Goal: Check status: Check status

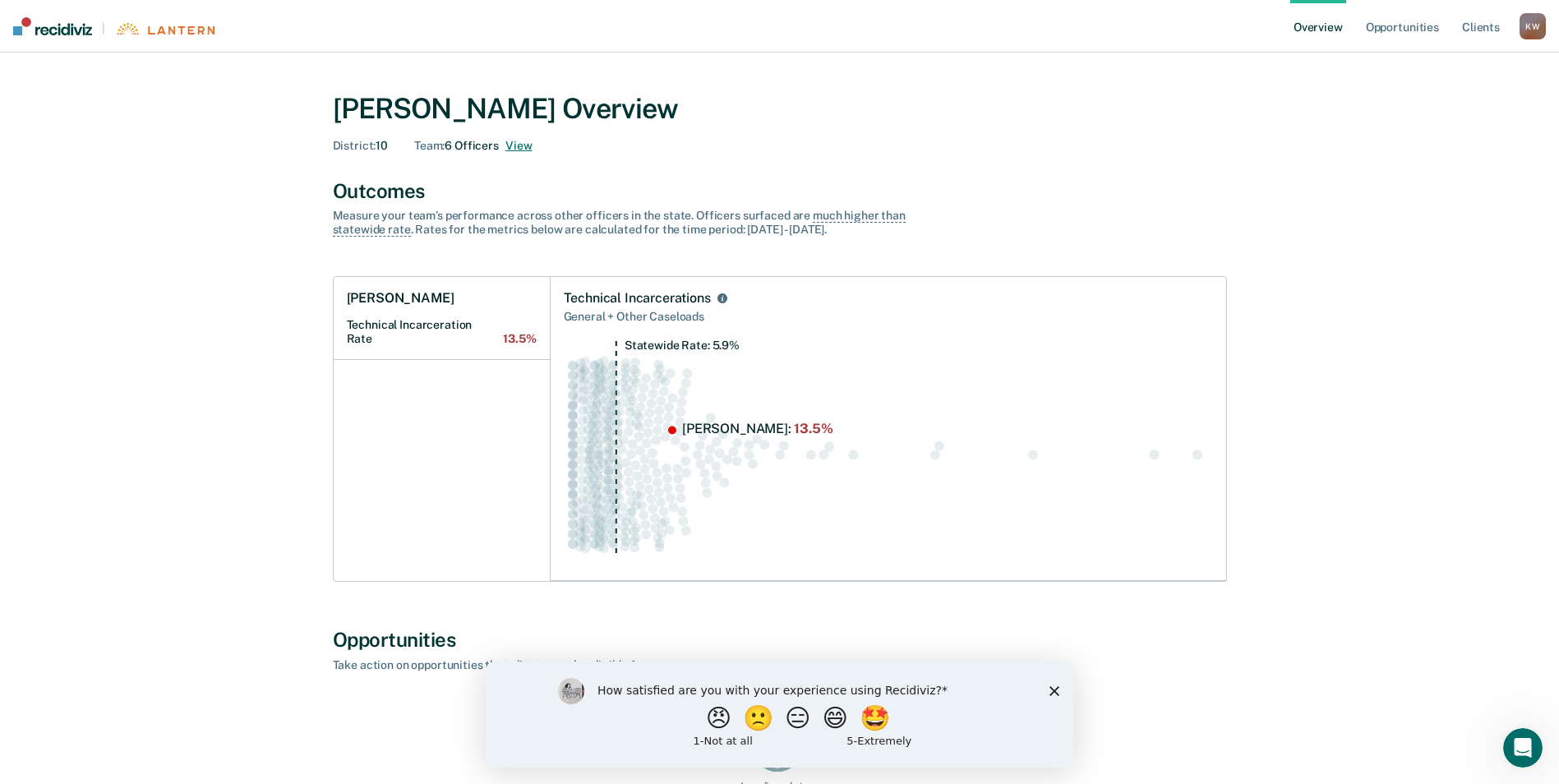
click at [521, 146] on button "View" at bounding box center [518, 146] width 26 height 14
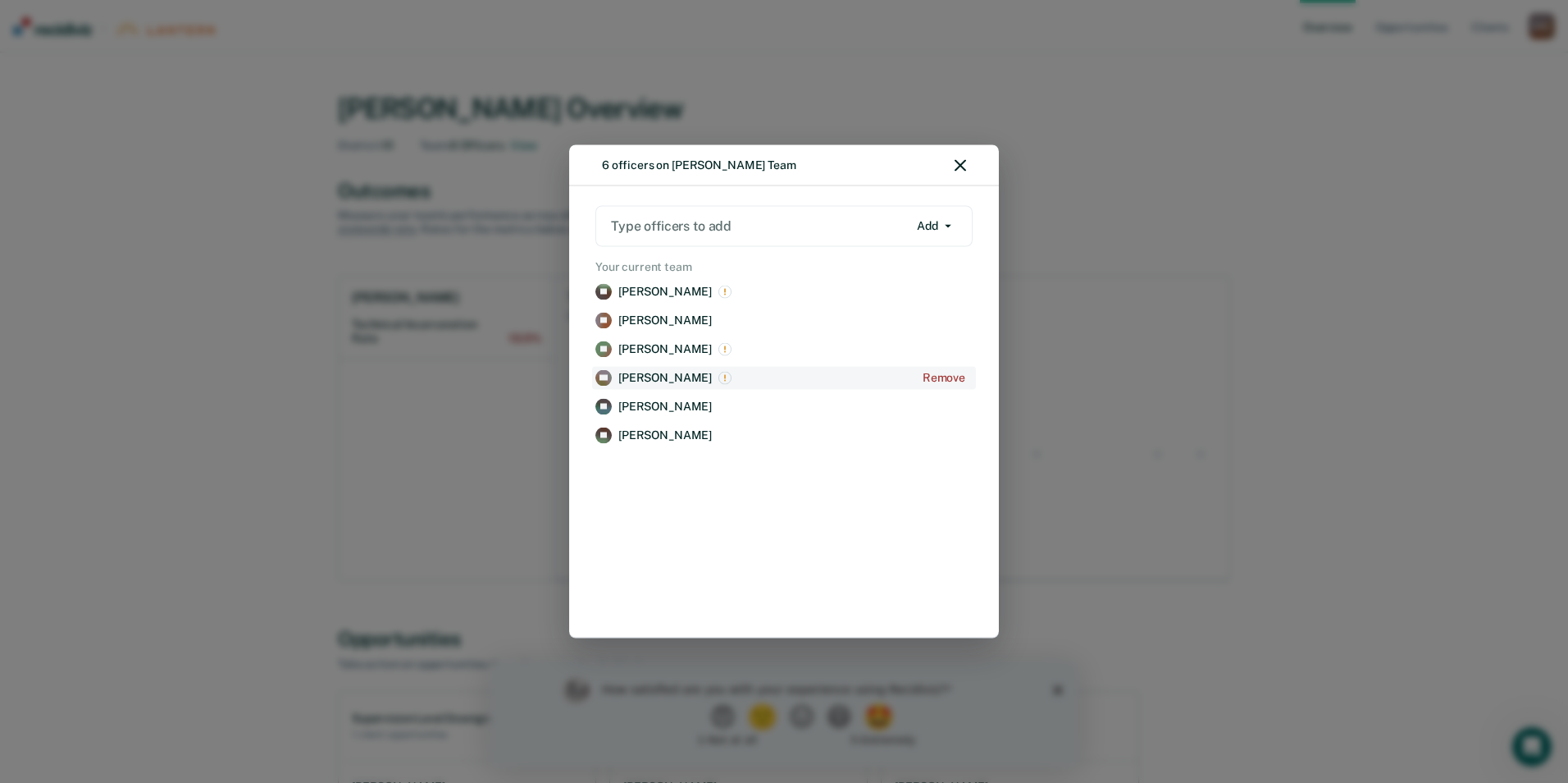
click at [644, 381] on p "[PERSON_NAME]" at bounding box center [665, 377] width 94 height 14
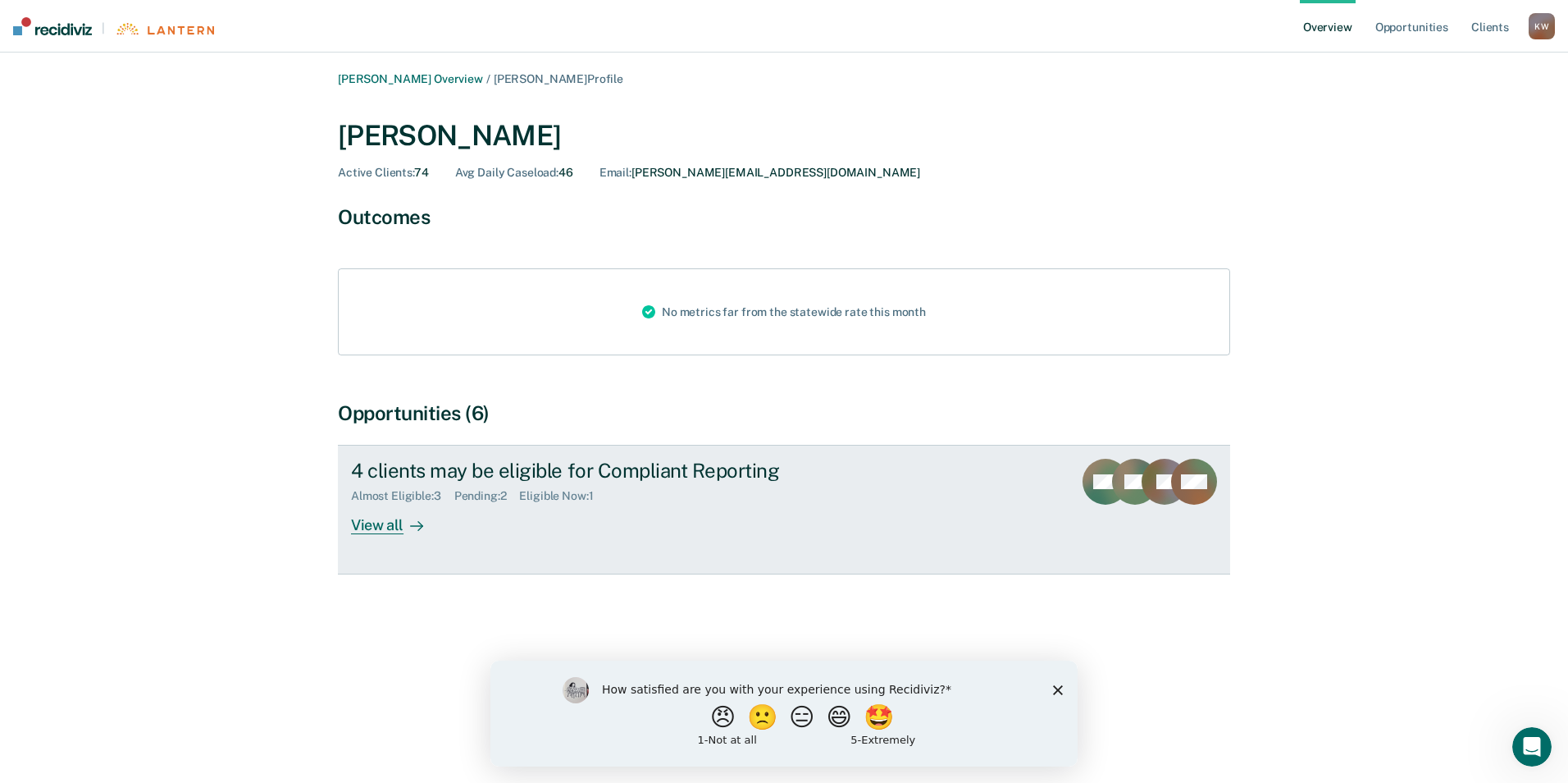
click at [383, 522] on div "View all" at bounding box center [397, 518] width 92 height 32
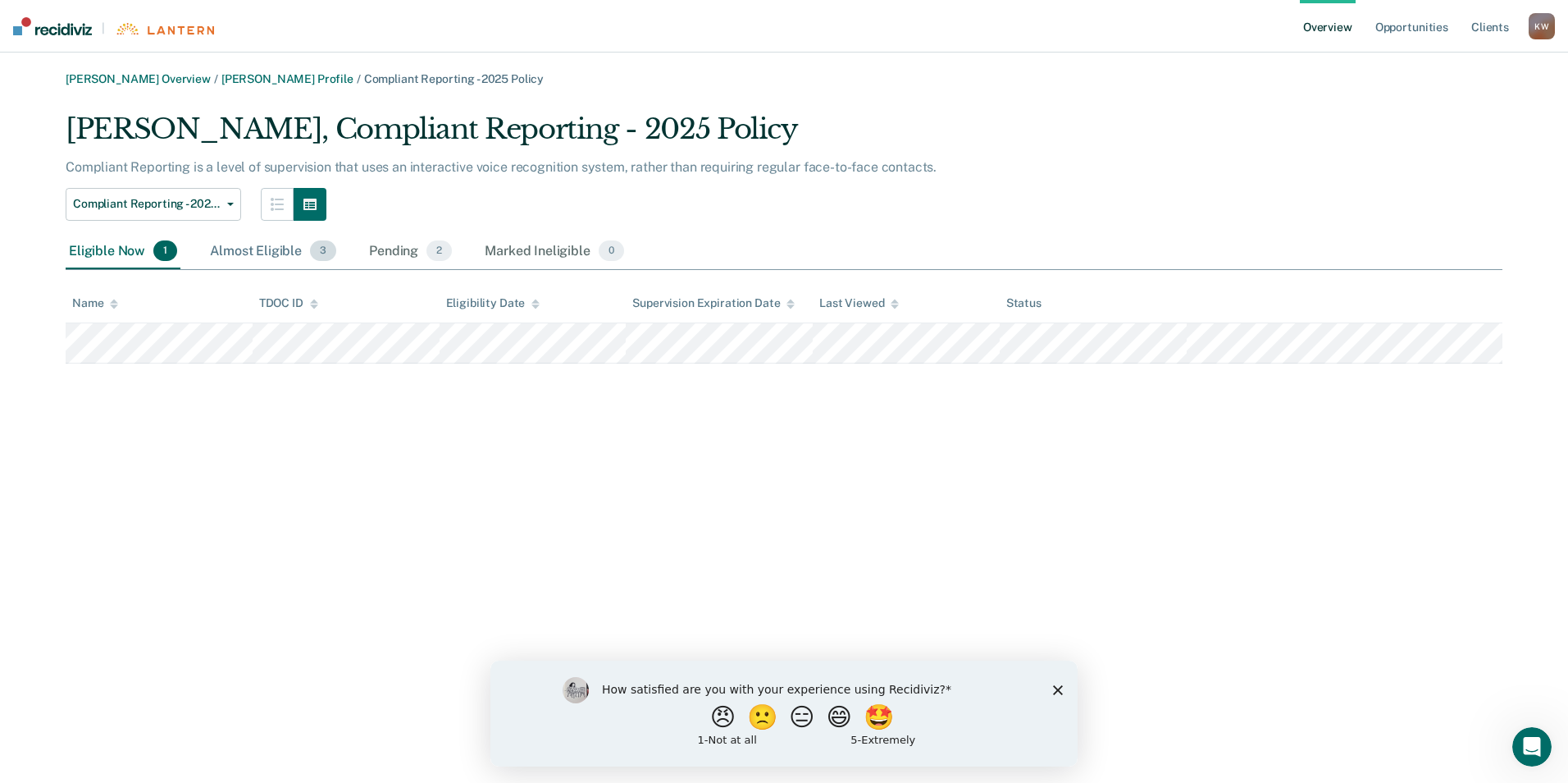
click at [245, 240] on div "Almost Eligible 3" at bounding box center [273, 252] width 133 height 36
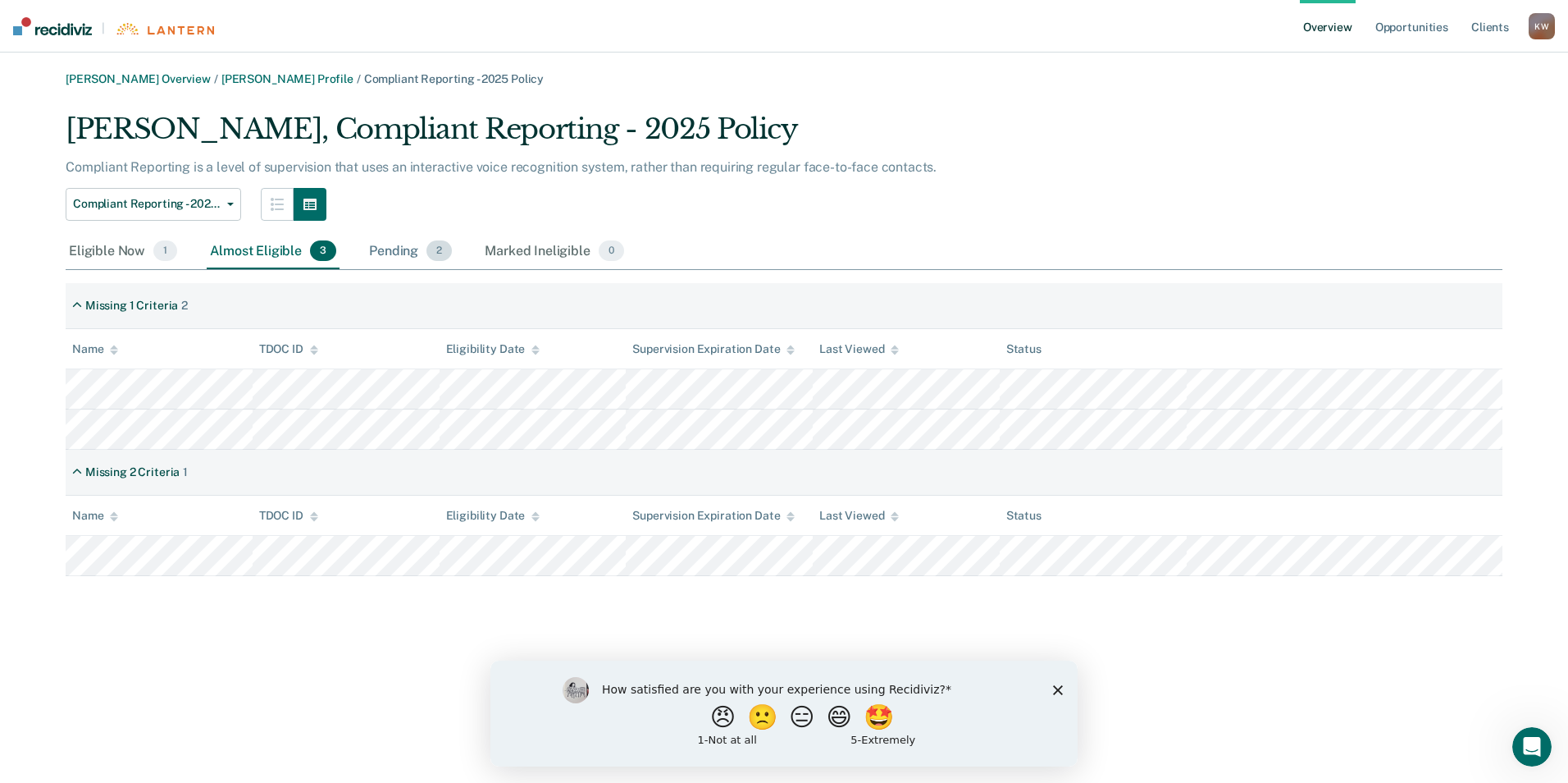
click at [398, 252] on div "Pending 2" at bounding box center [409, 252] width 89 height 36
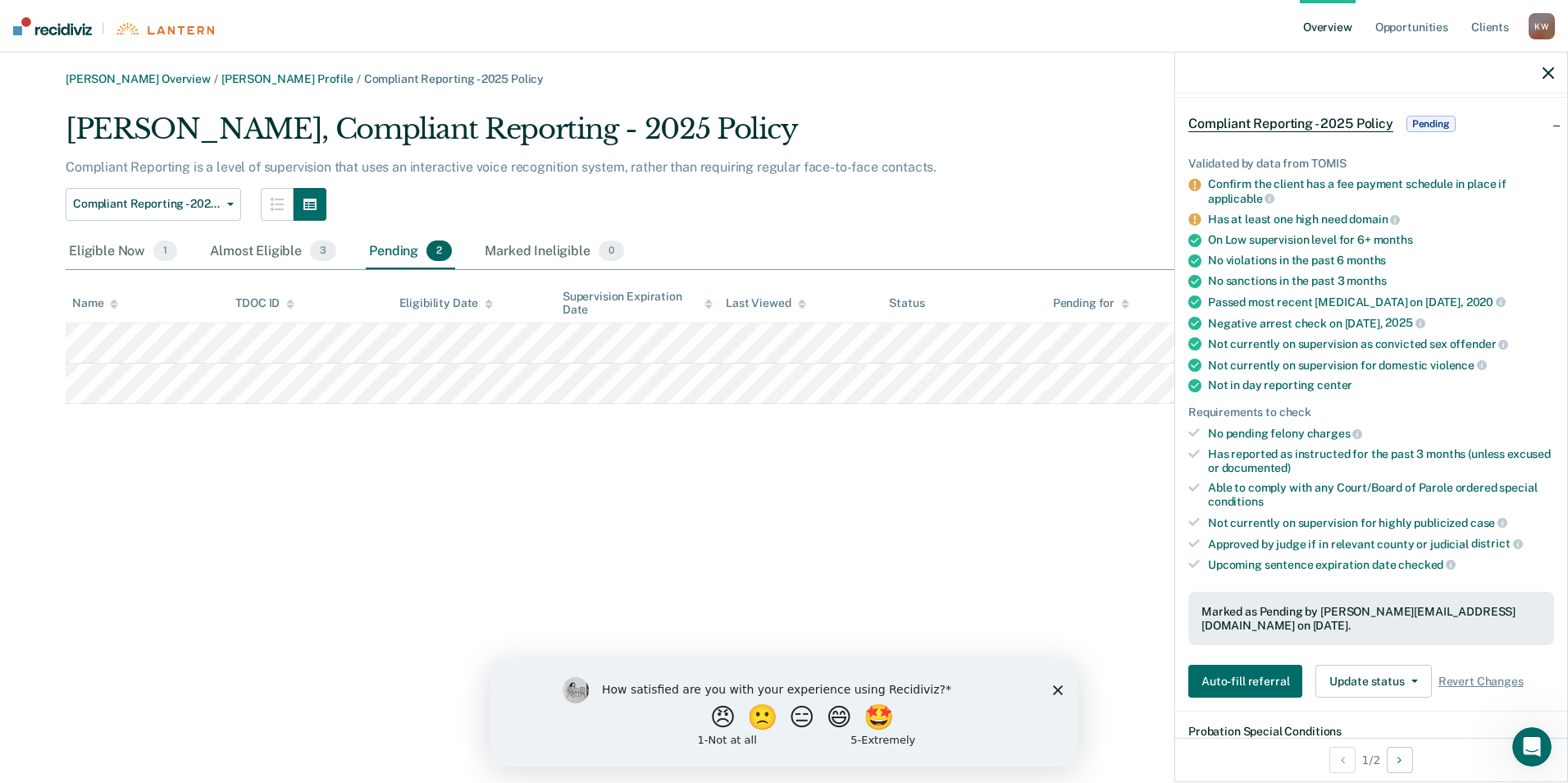
scroll to position [246, 0]
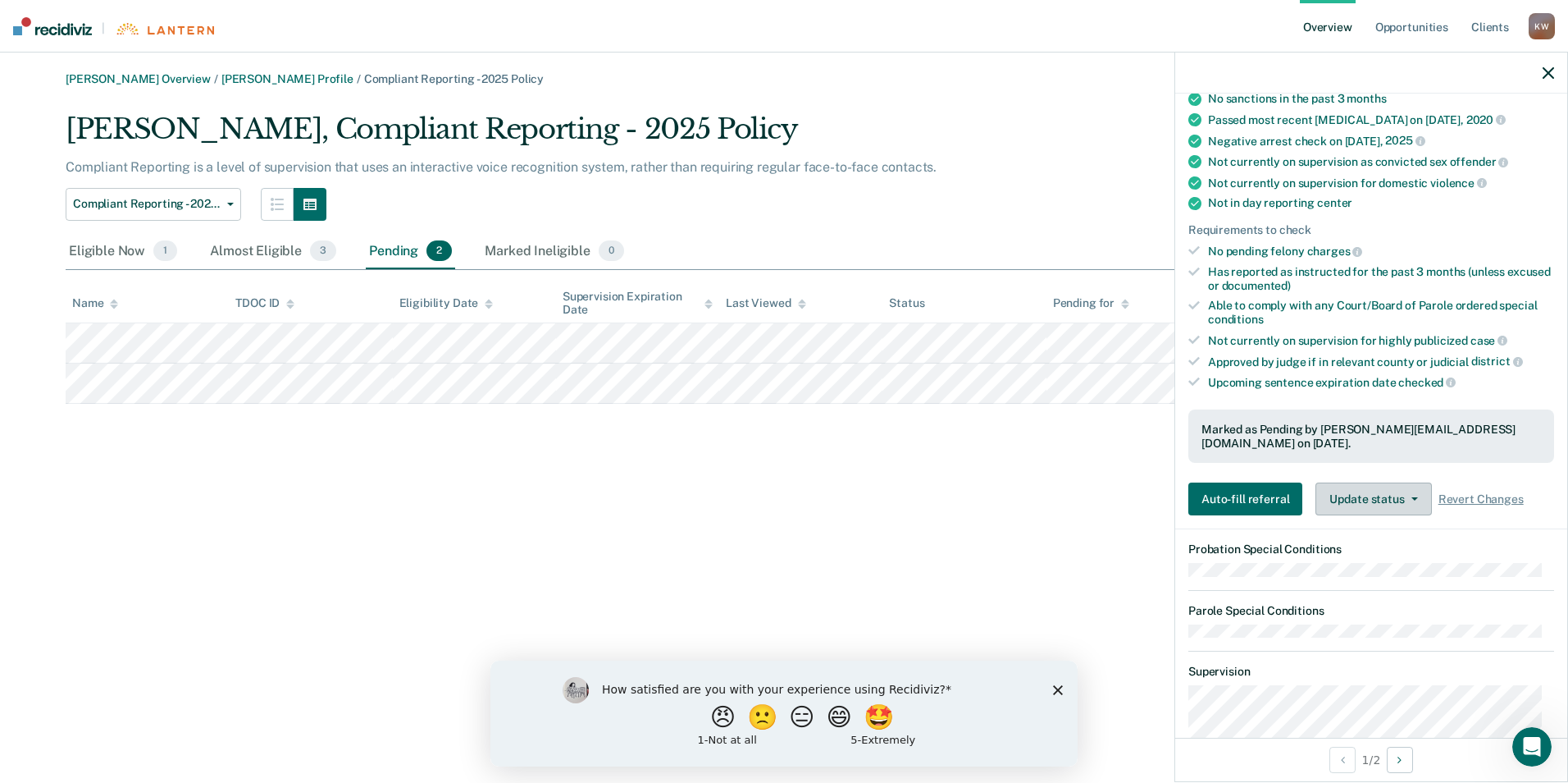
click at [1370, 496] on button "Update status" at bounding box center [1373, 499] width 116 height 33
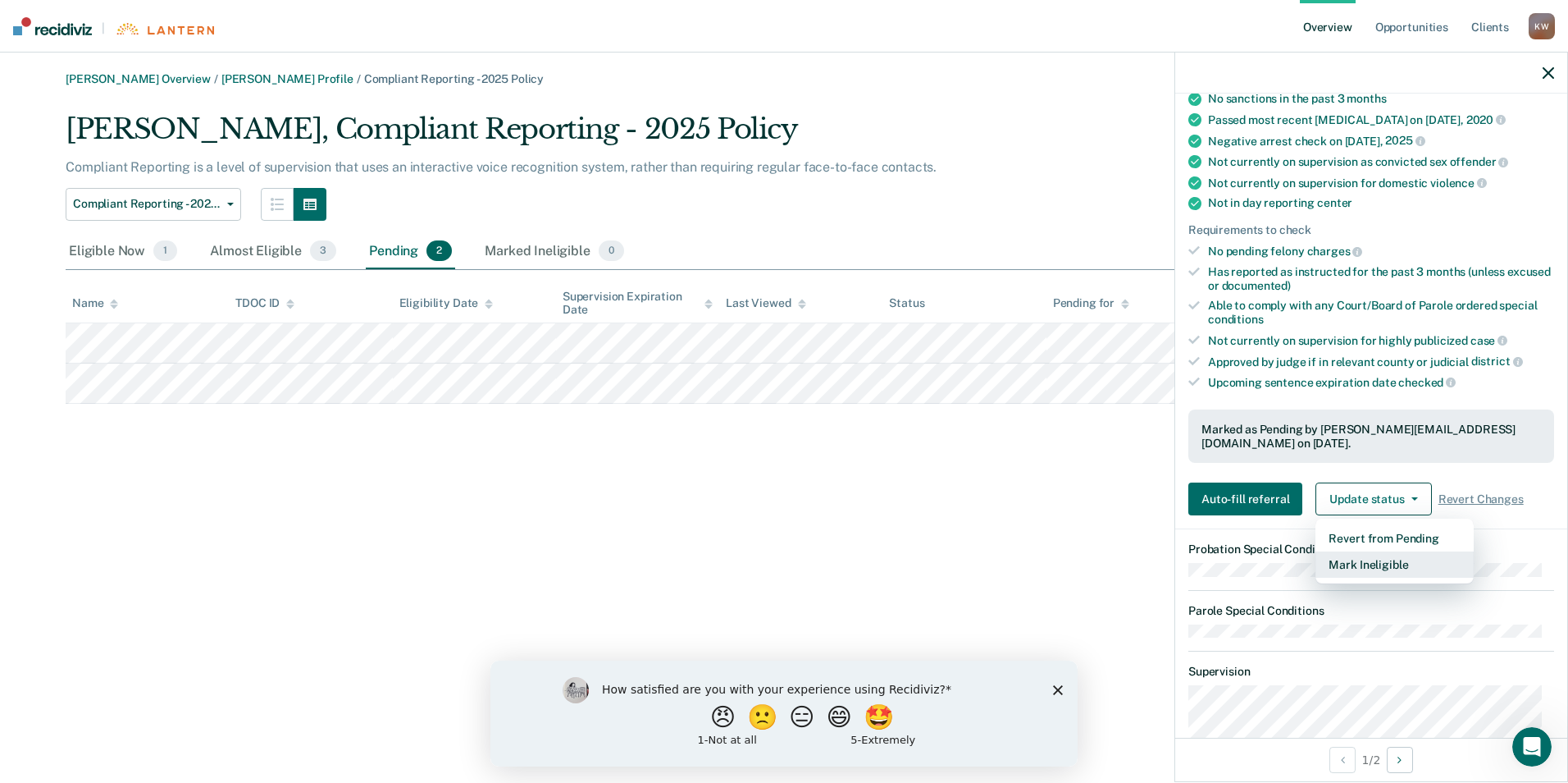
click at [1377, 563] on button "Mark Ineligible" at bounding box center [1394, 564] width 158 height 26
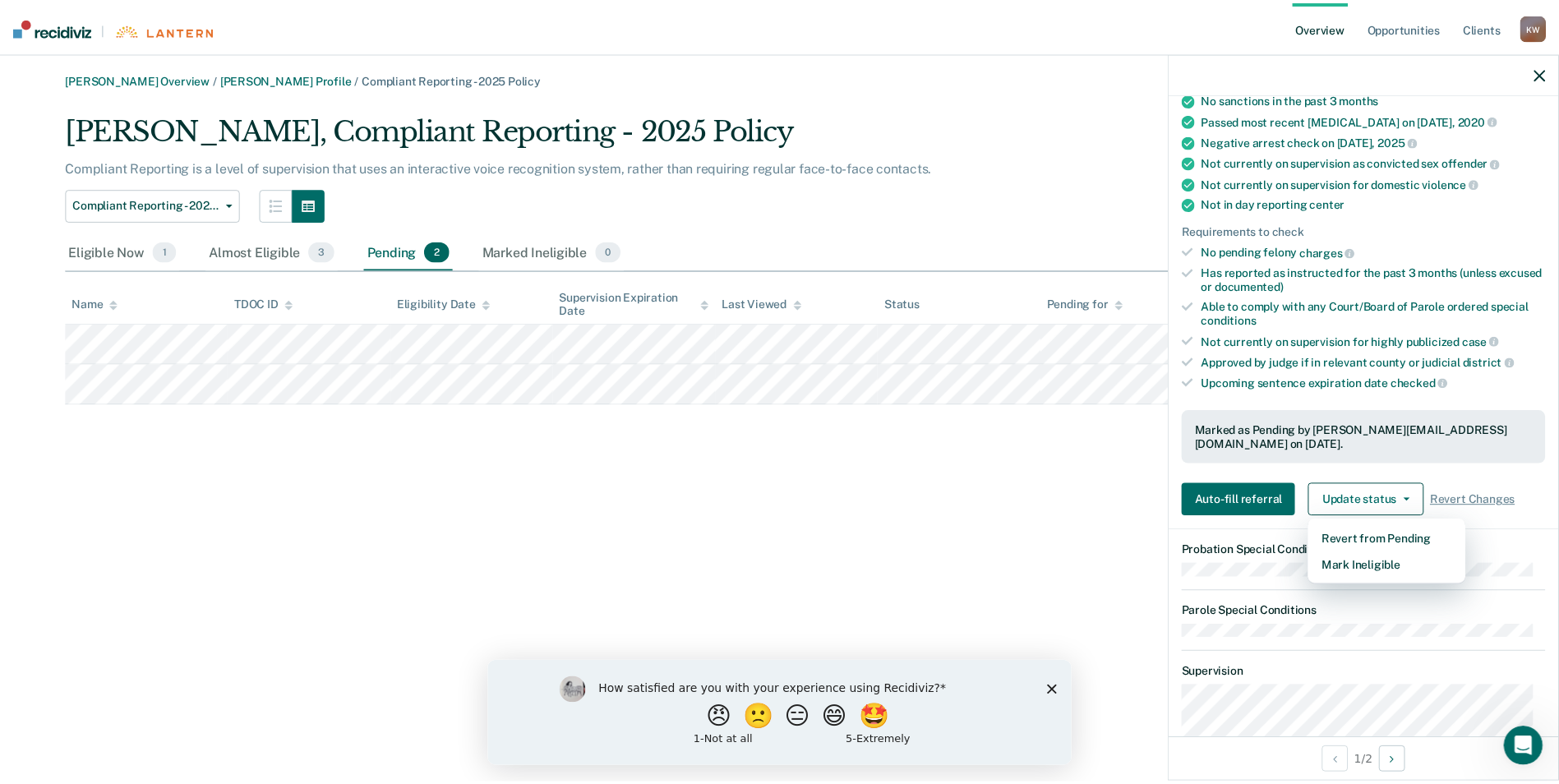
scroll to position [0, 0]
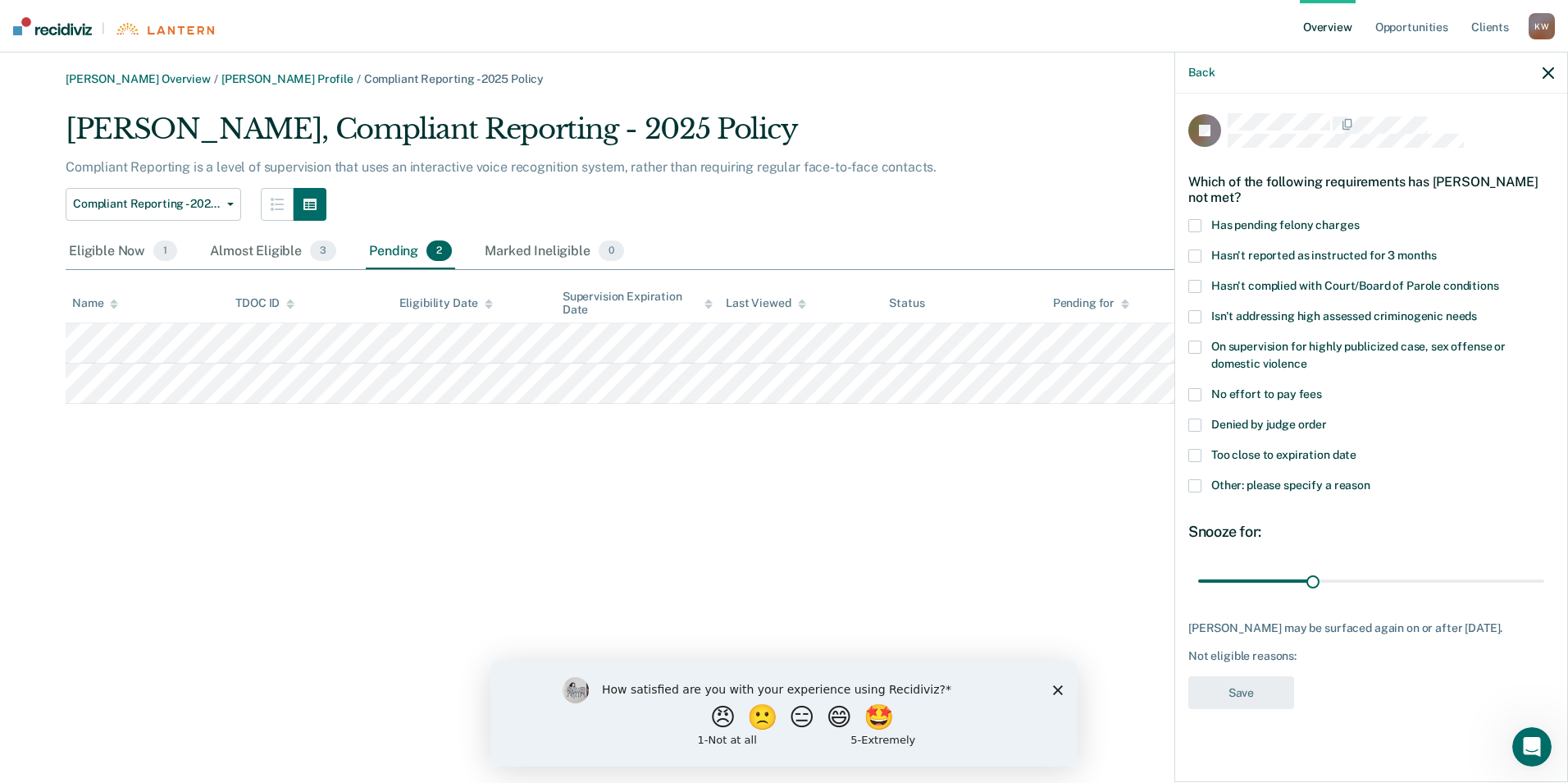
click at [1193, 219] on span at bounding box center [1195, 226] width 13 height 13
click at [1228, 709] on button "Save" at bounding box center [1241, 692] width 106 height 34
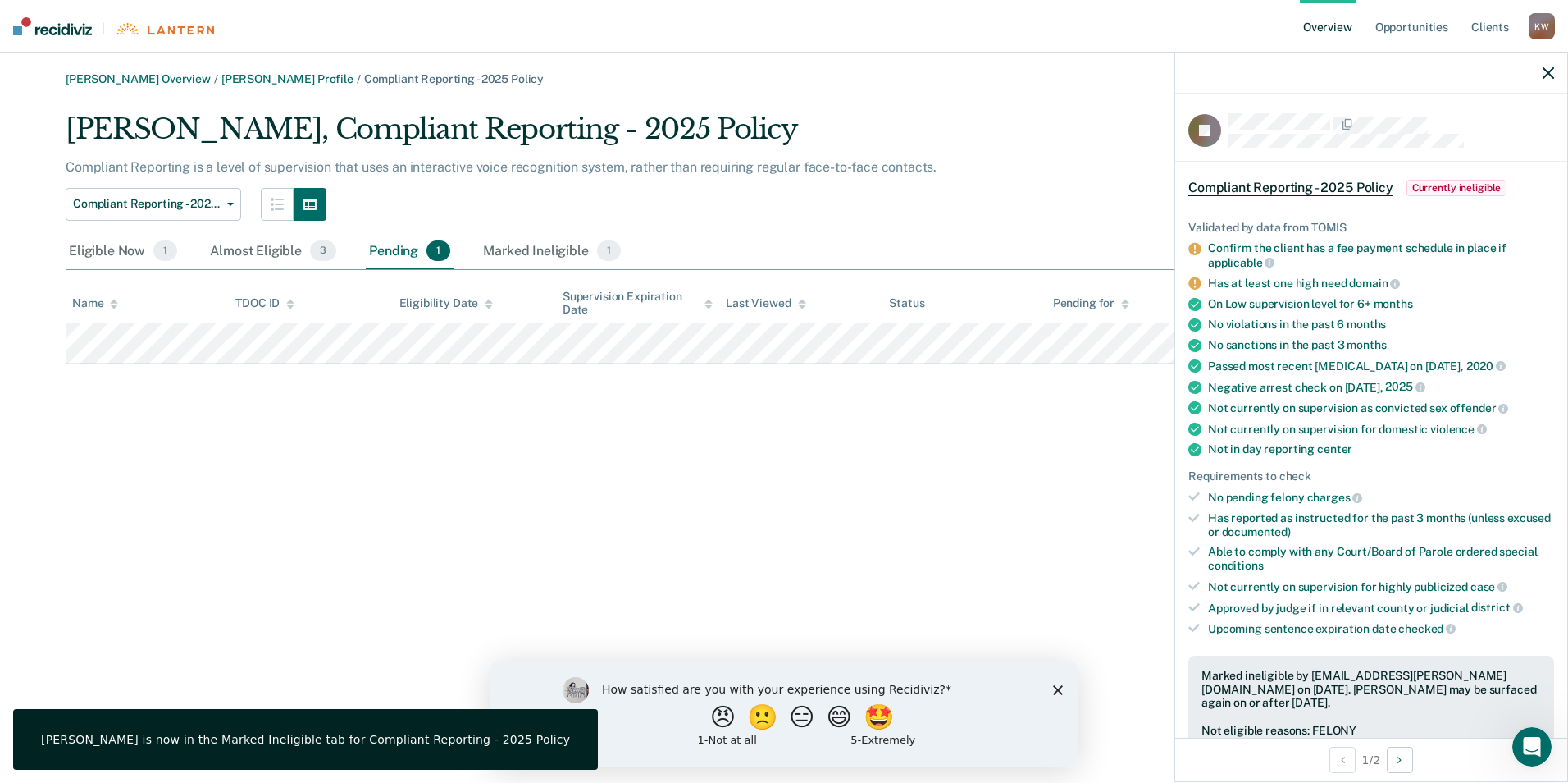
click at [1546, 67] on icon "button" at bounding box center [1548, 73] width 11 height 11
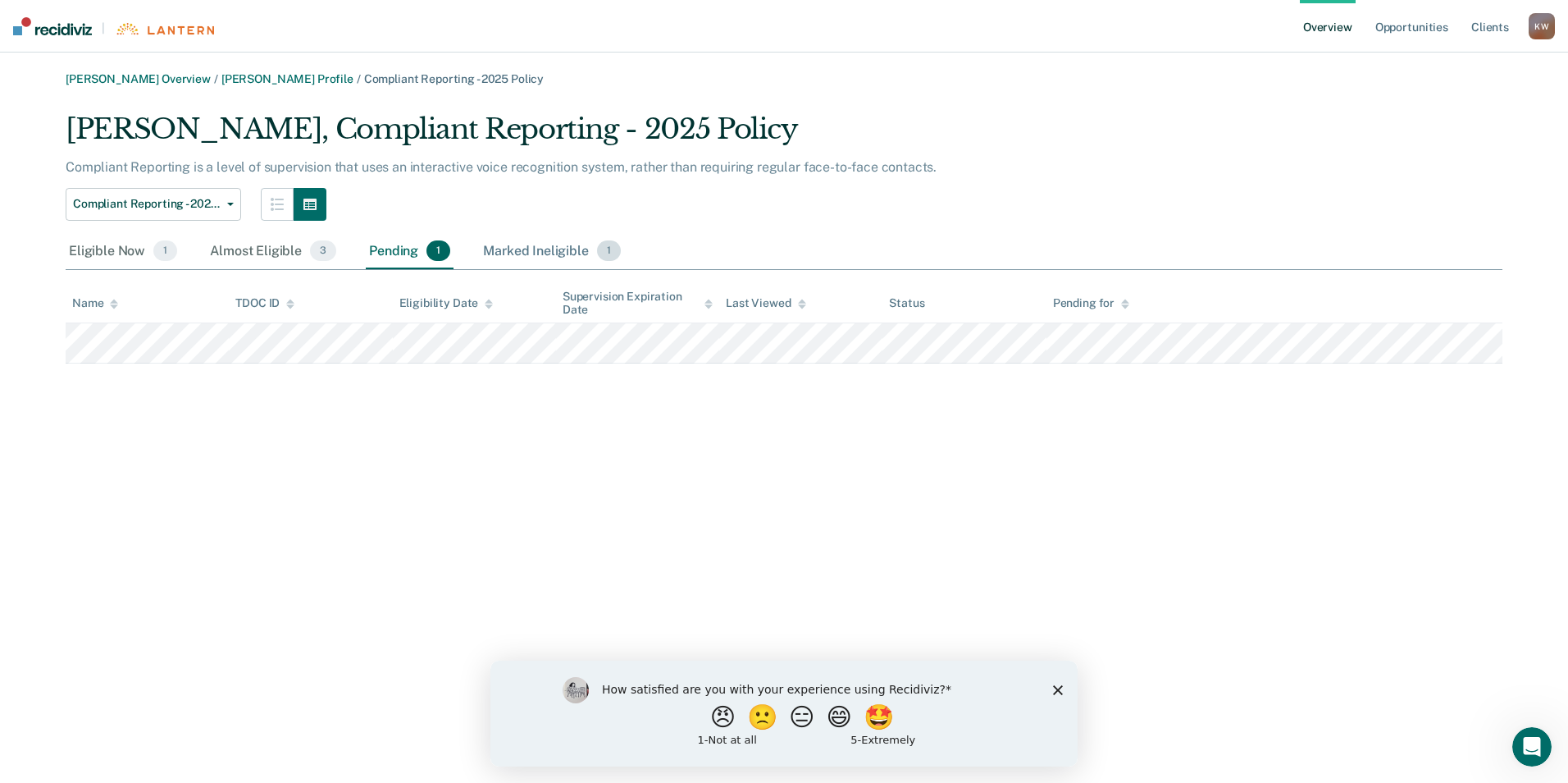
click at [523, 246] on div "Marked Ineligible 1" at bounding box center [551, 252] width 144 height 36
click at [254, 254] on div "Almost Eligible 3" at bounding box center [273, 252] width 133 height 36
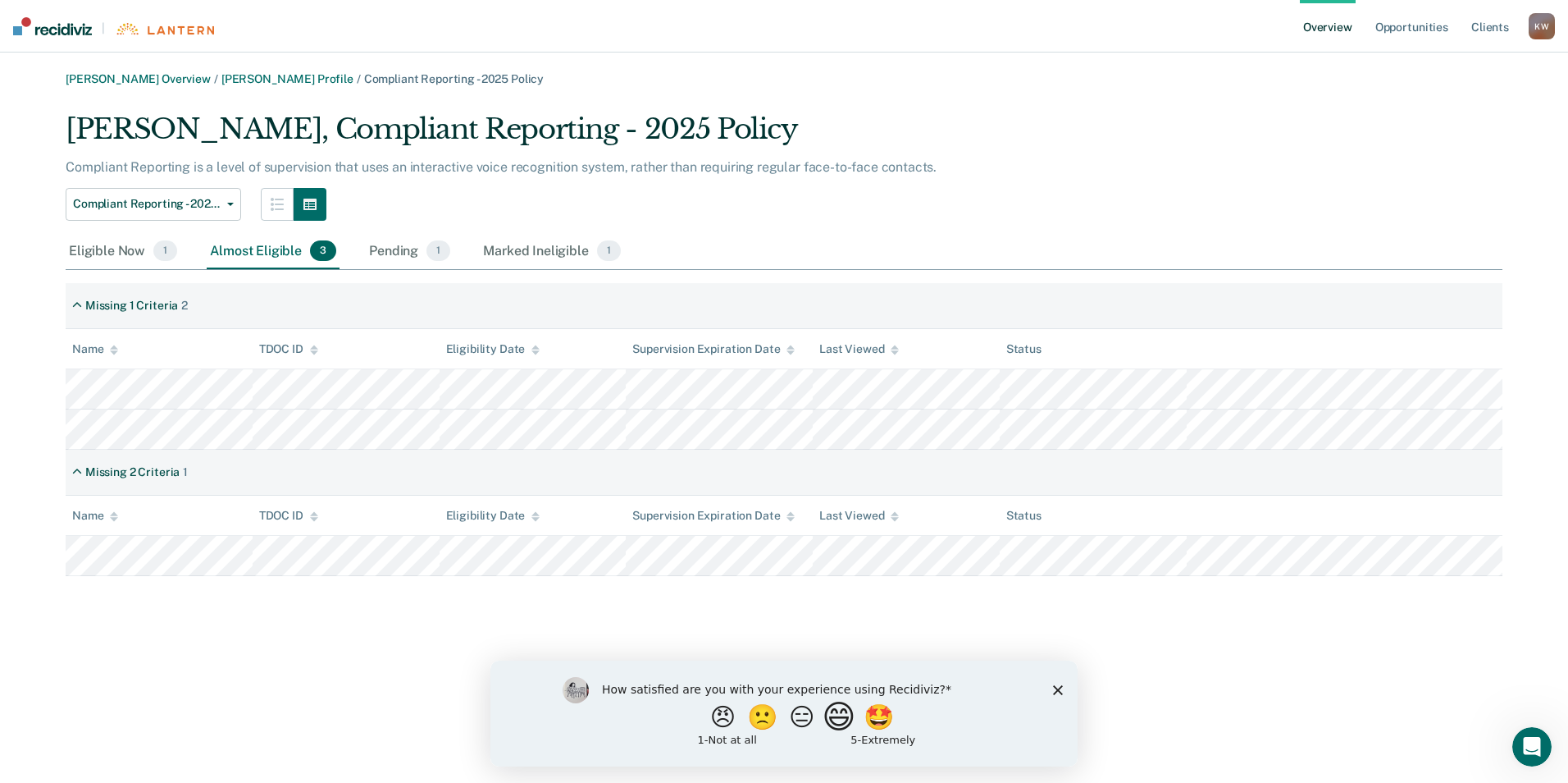
click at [848, 720] on button "😄" at bounding box center [841, 716] width 38 height 33
click at [1052, 697] on icon "Close survey" at bounding box center [1057, 696] width 10 height 10
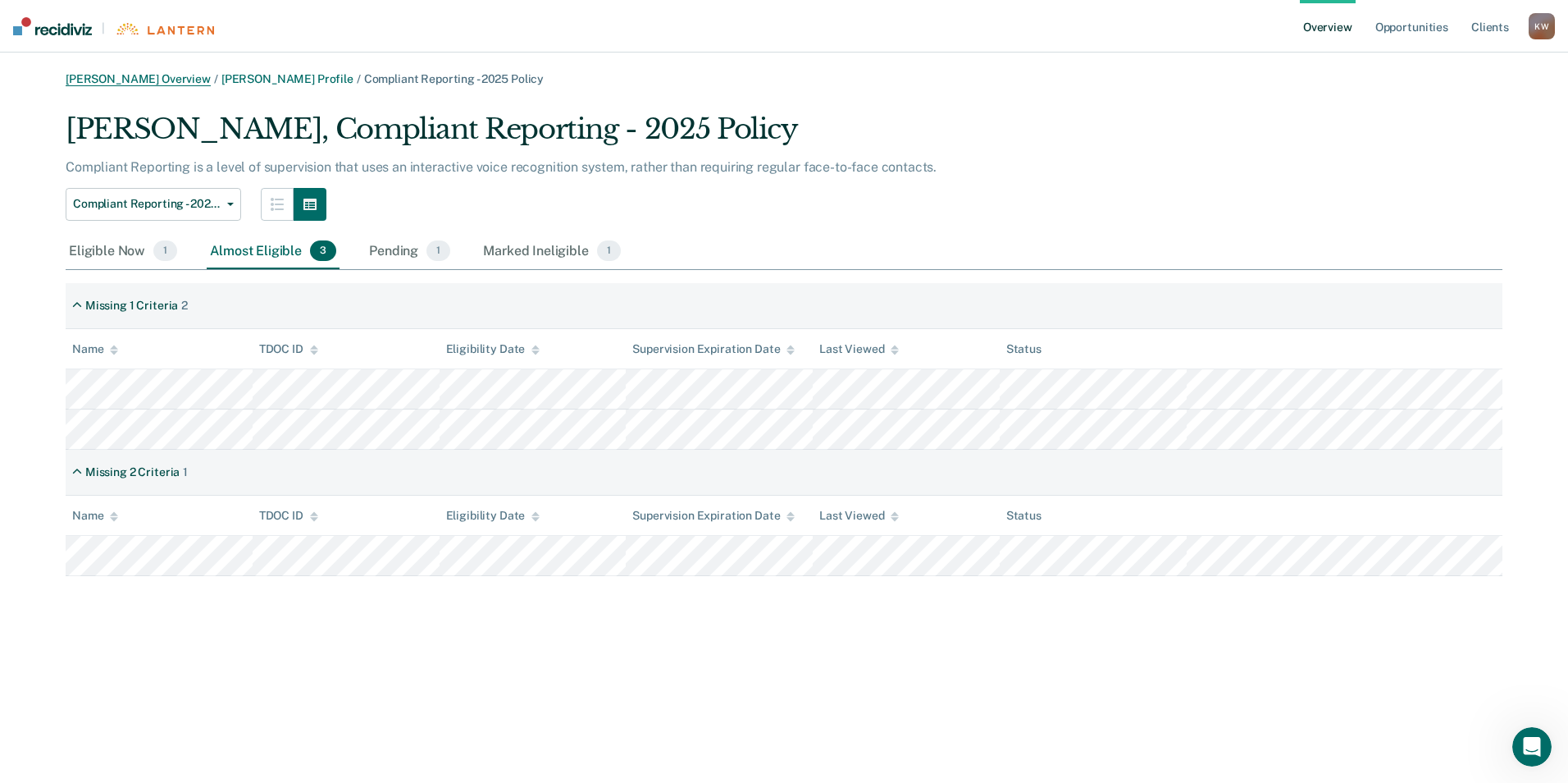
click at [118, 77] on link "[PERSON_NAME] Overview" at bounding box center [139, 78] width 145 height 14
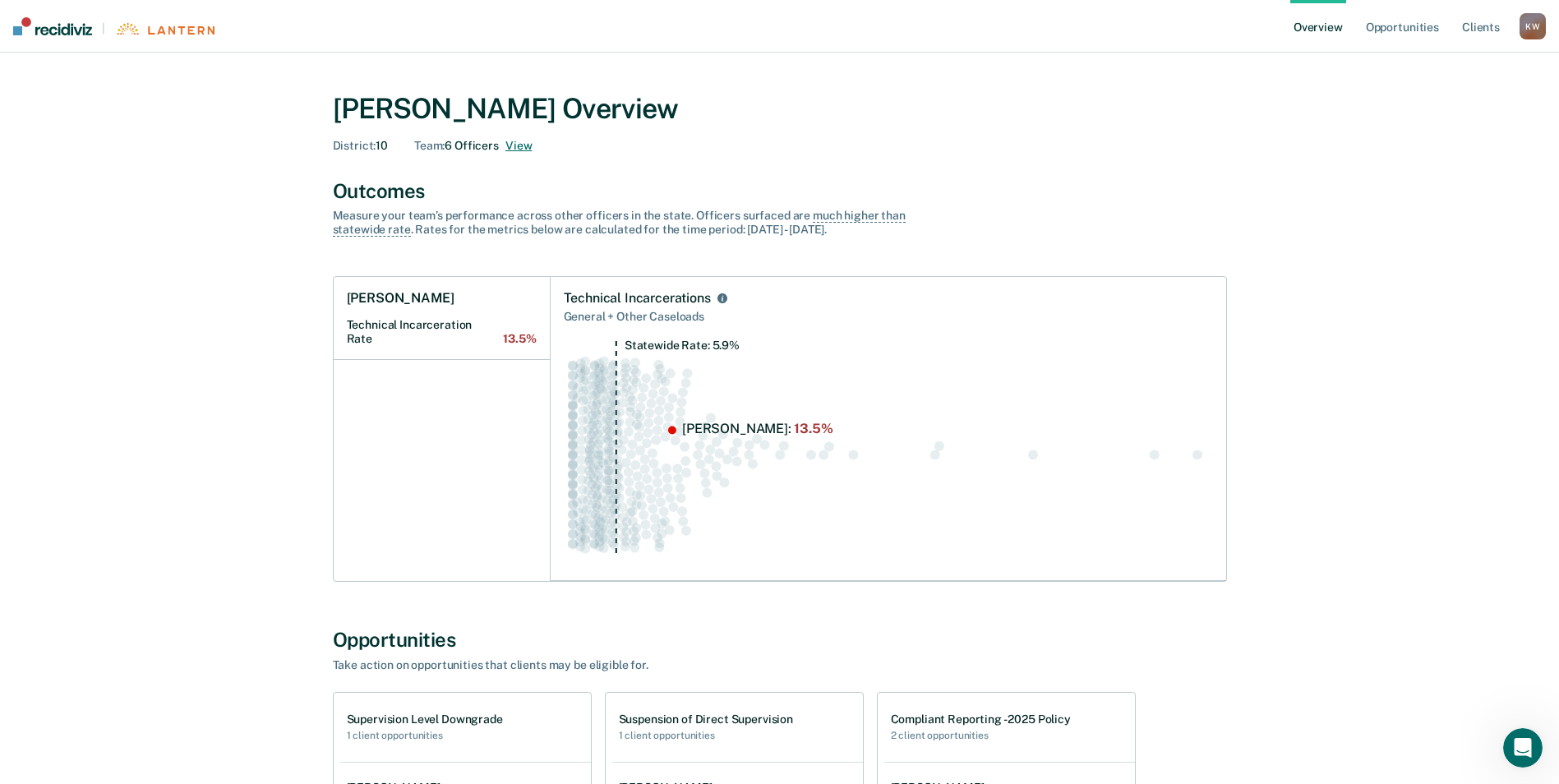
click at [520, 147] on button "View" at bounding box center [518, 146] width 26 height 14
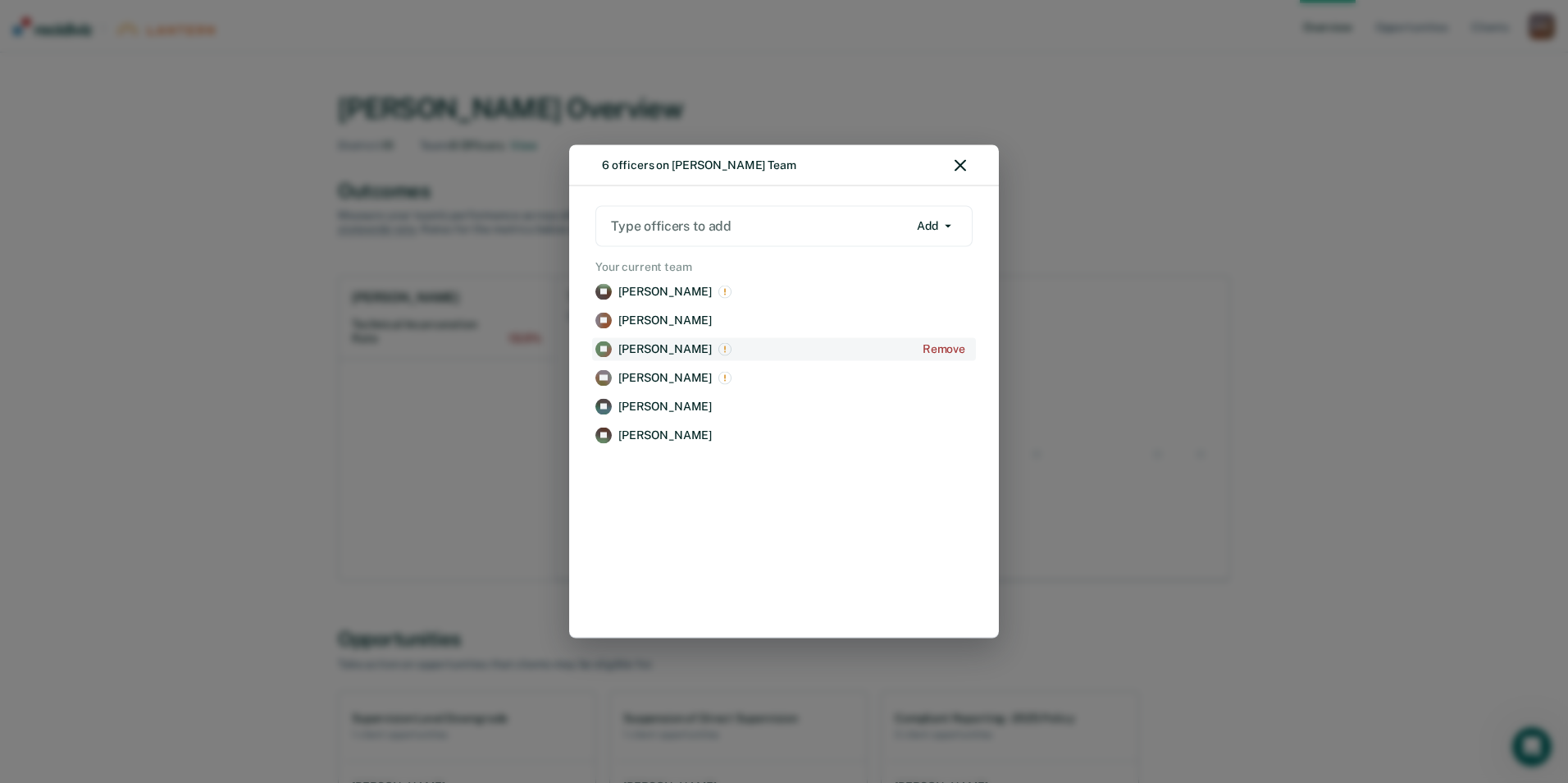
click at [634, 342] on p "[PERSON_NAME]" at bounding box center [665, 348] width 94 height 14
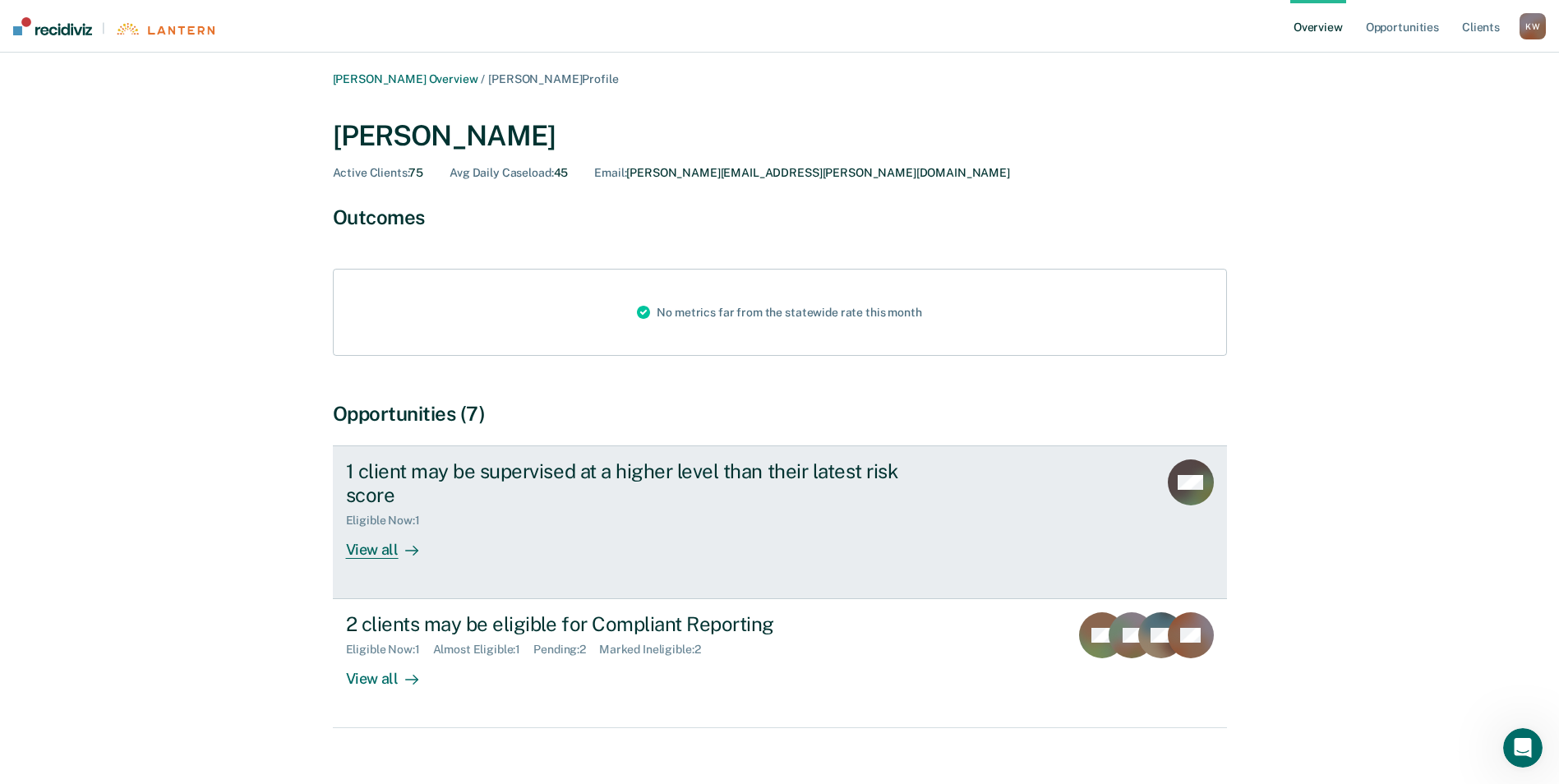
click at [390, 558] on div "View all" at bounding box center [392, 542] width 92 height 32
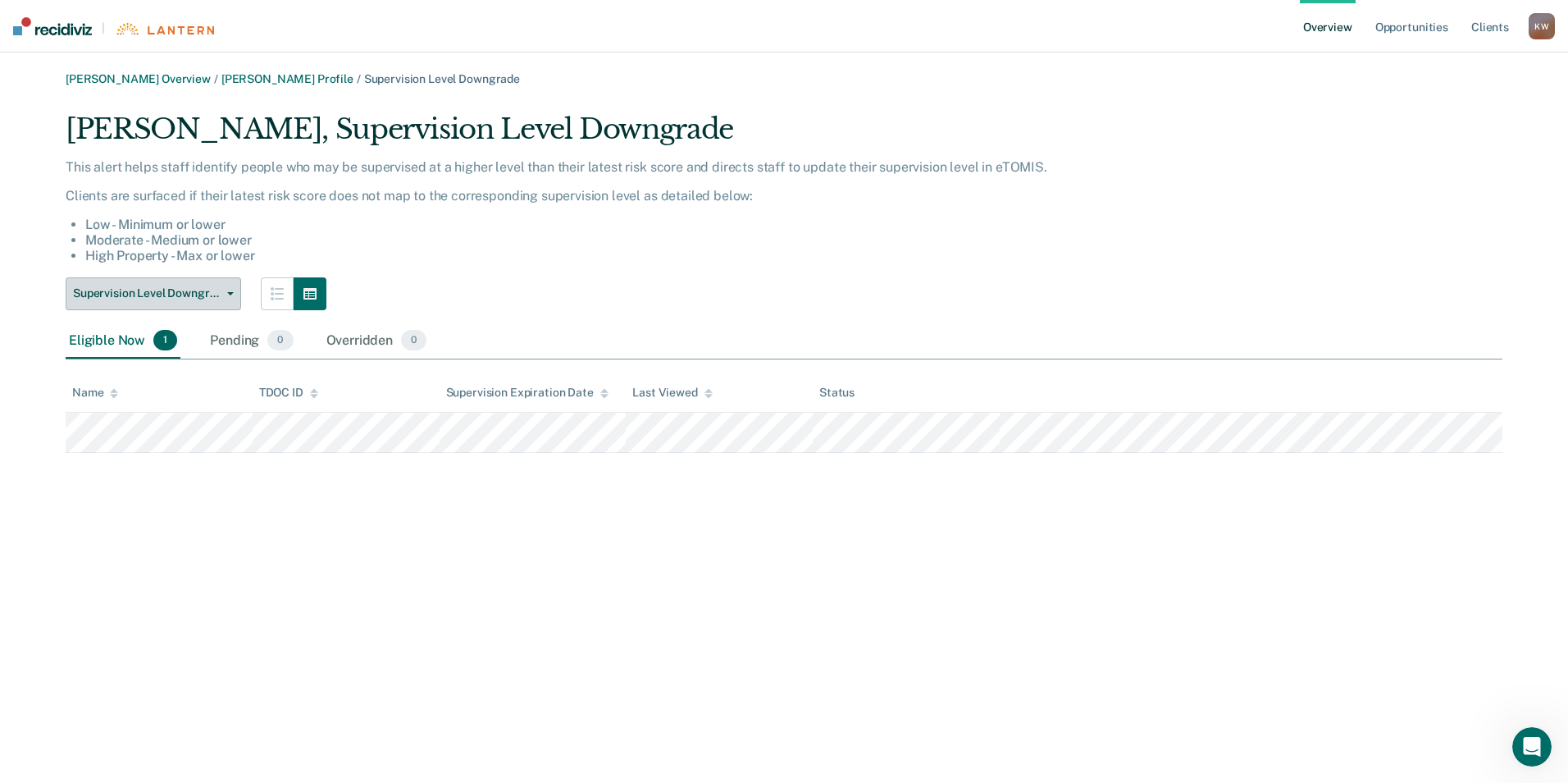
click at [225, 294] on span "button" at bounding box center [228, 293] width 13 height 3
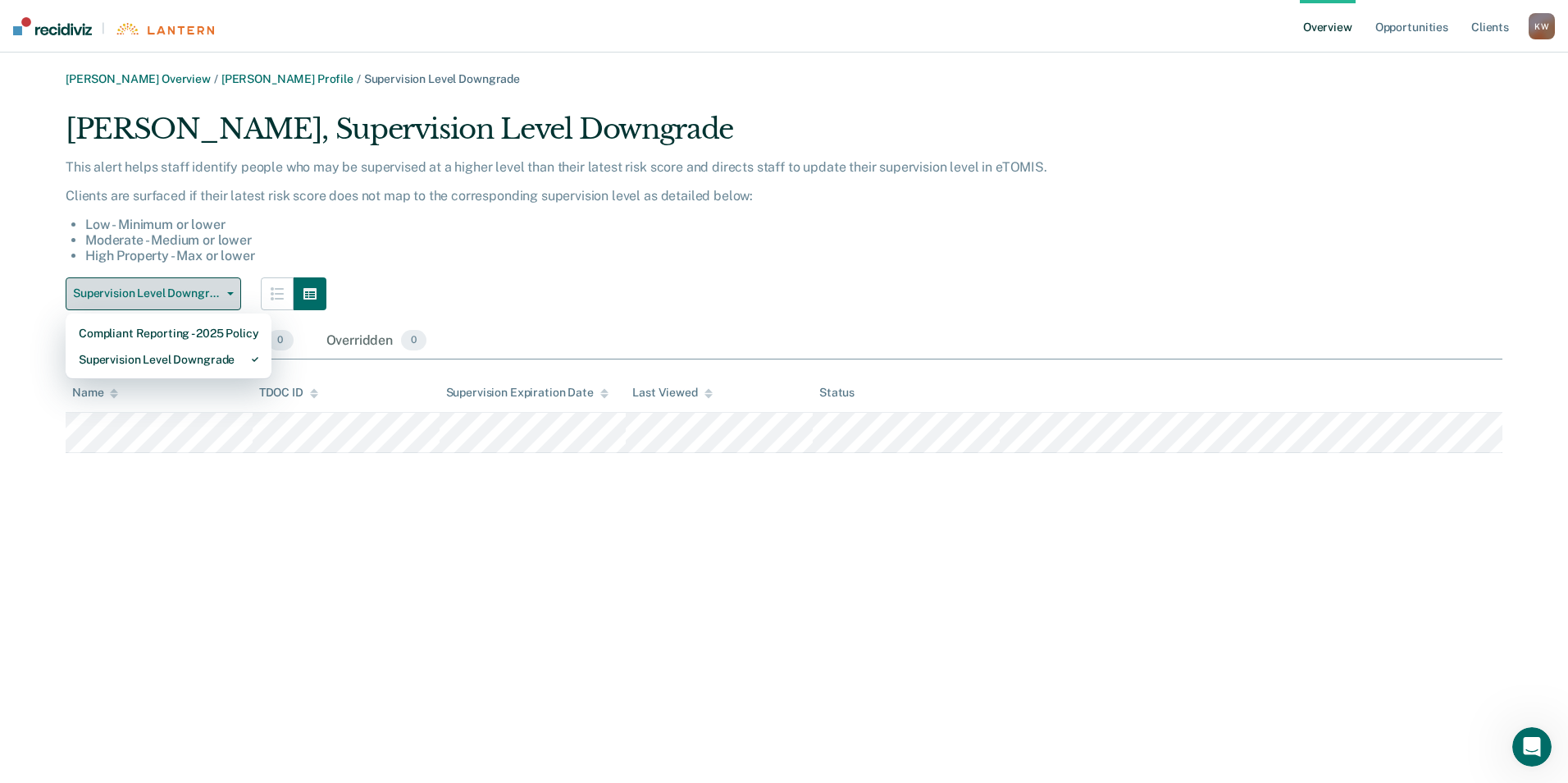
click at [225, 294] on span "button" at bounding box center [228, 293] width 13 height 3
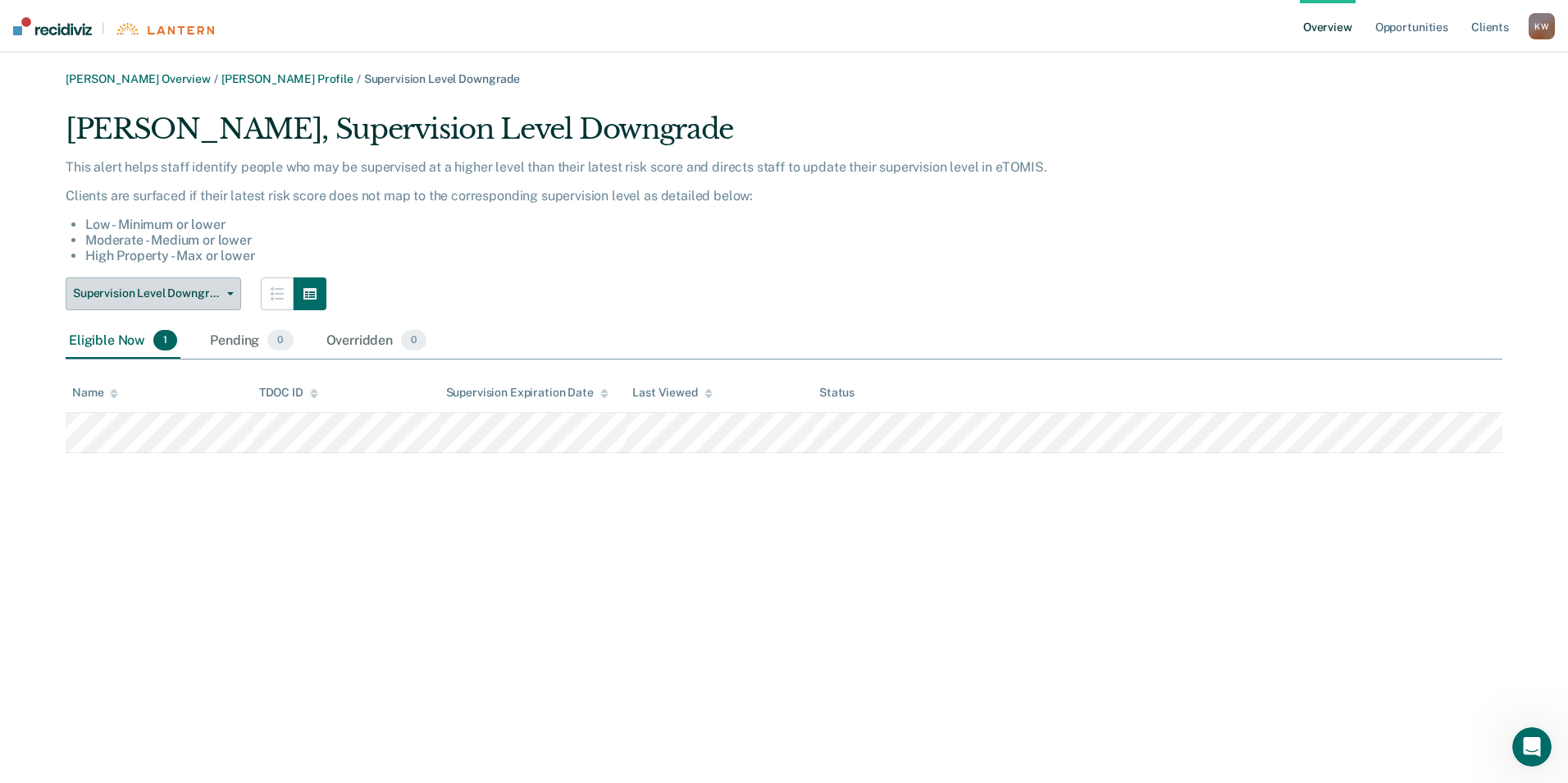
click at [225, 294] on span "button" at bounding box center [228, 293] width 13 height 3
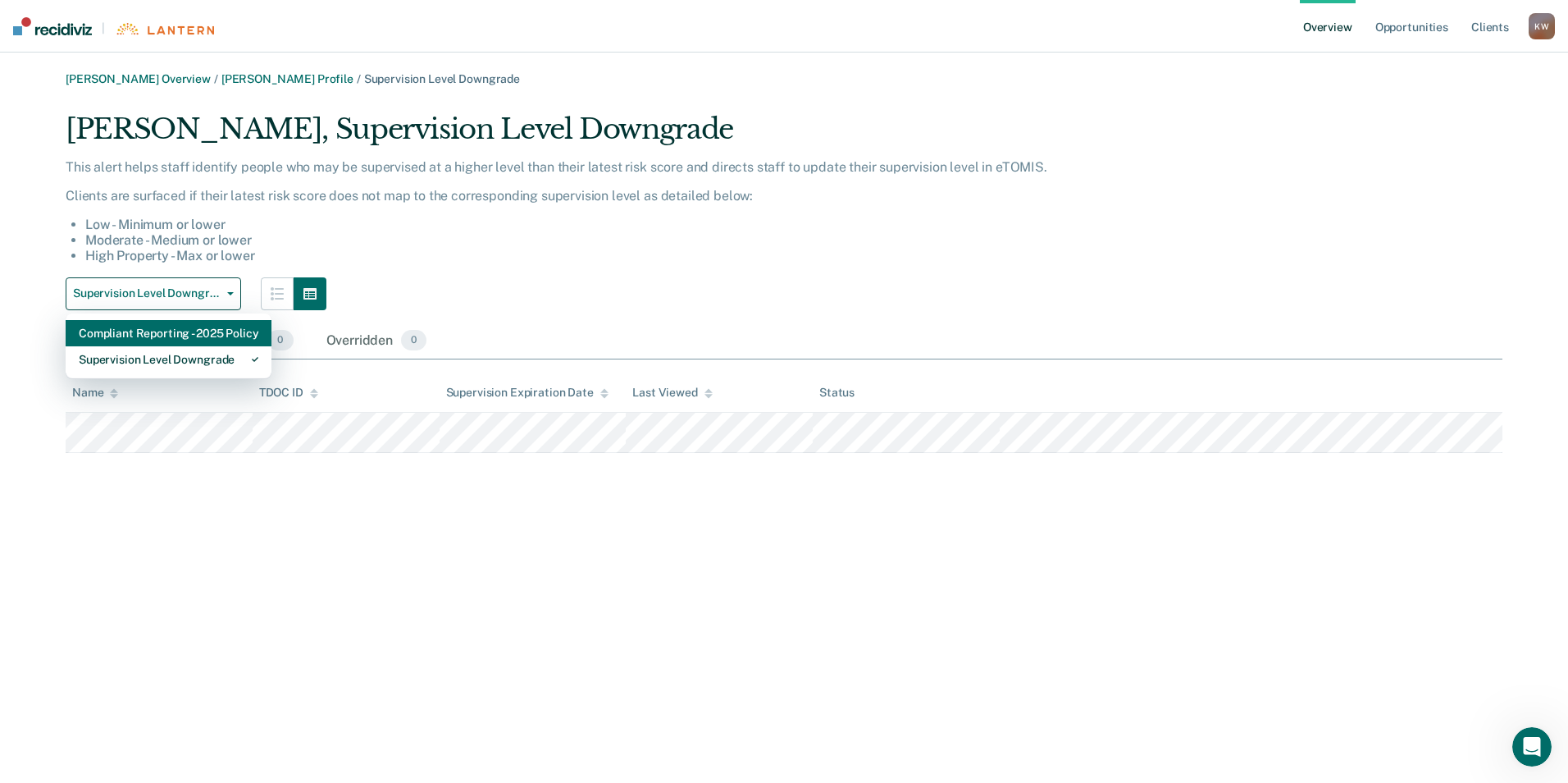
click at [219, 330] on div "Compliant Reporting - 2025 Policy" at bounding box center [168, 332] width 180 height 26
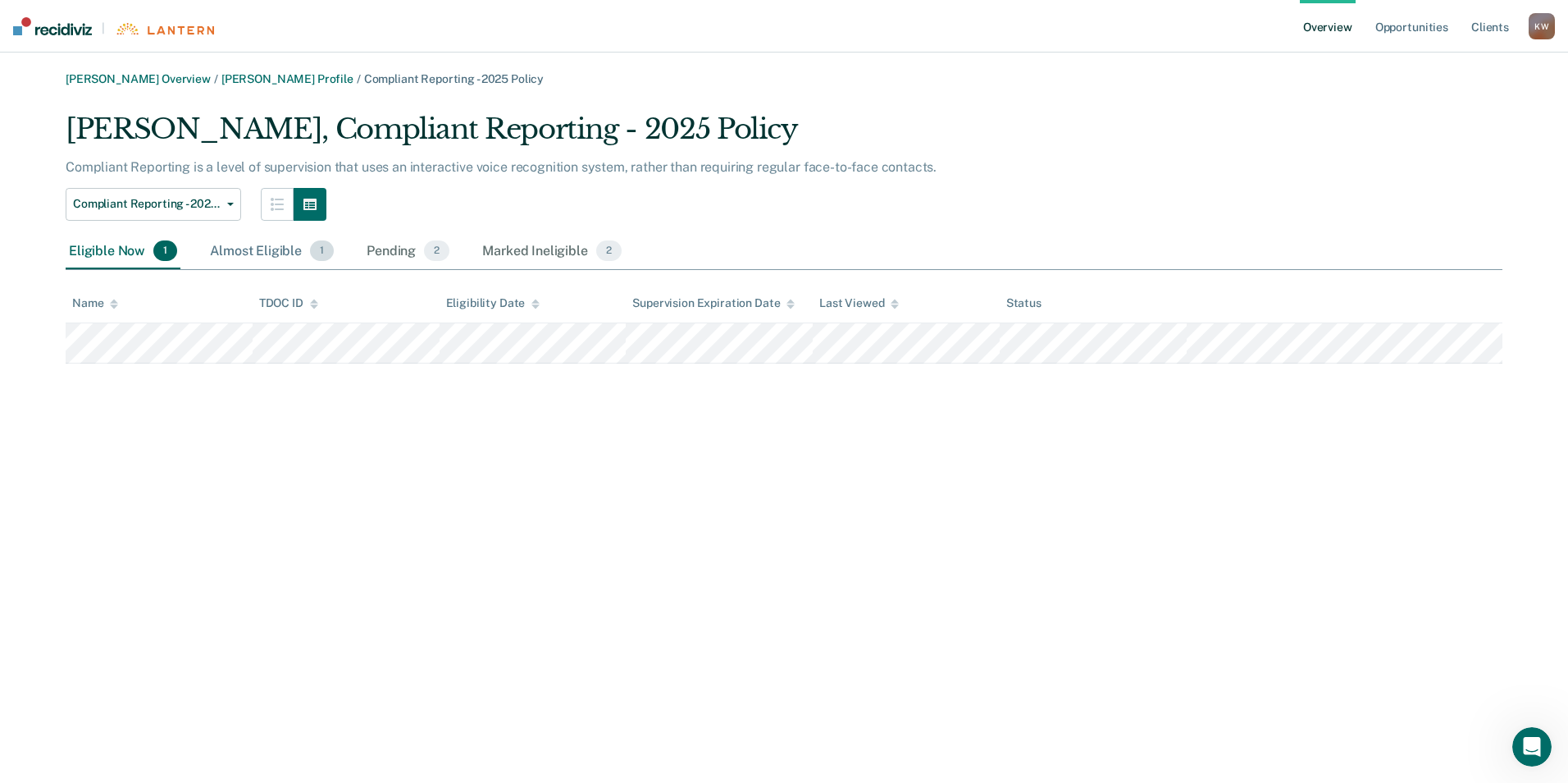
click at [238, 251] on div "Almost Eligible 1" at bounding box center [272, 252] width 130 height 36
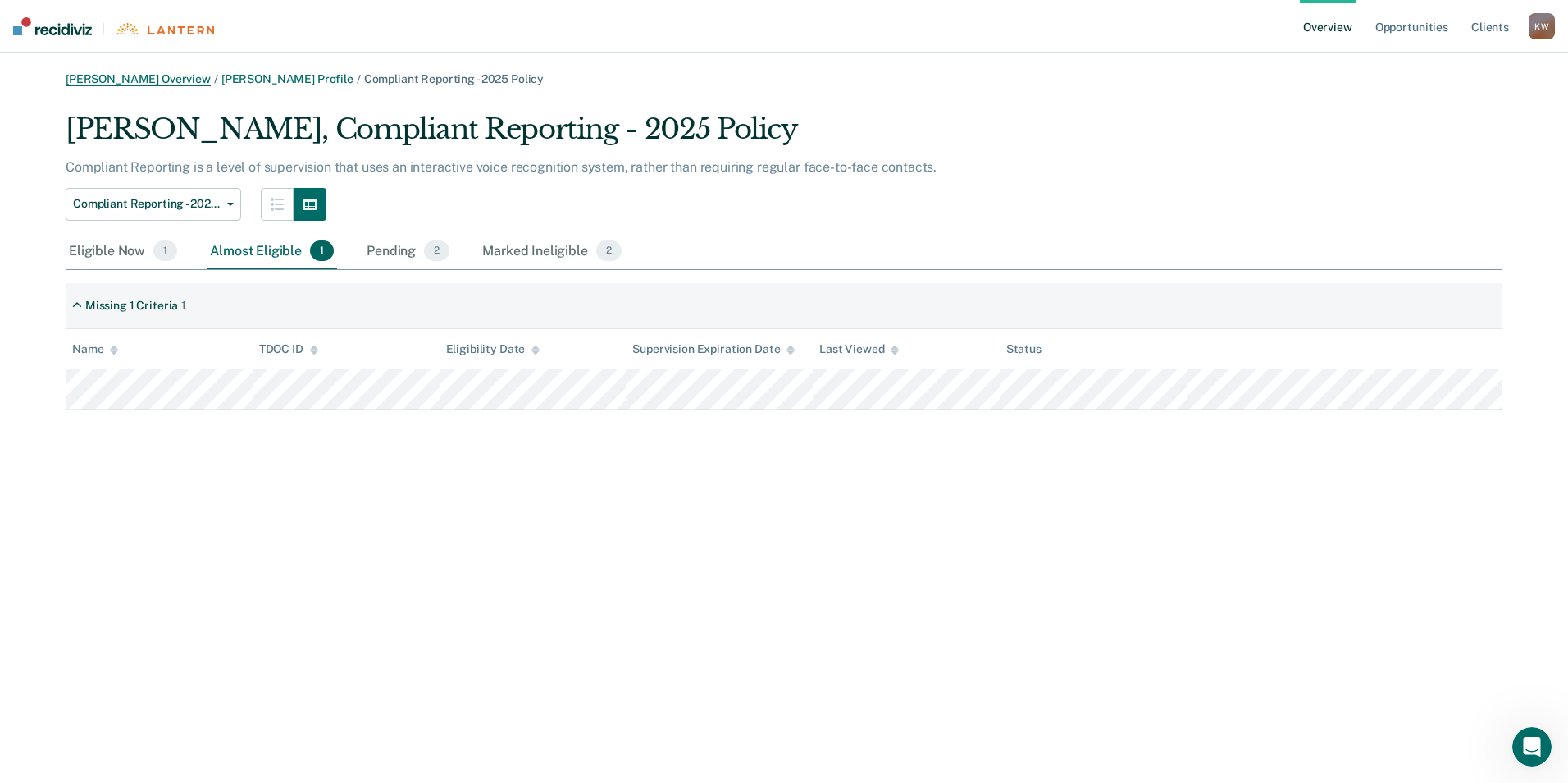
click at [129, 76] on link "[PERSON_NAME] Overview" at bounding box center [139, 78] width 145 height 14
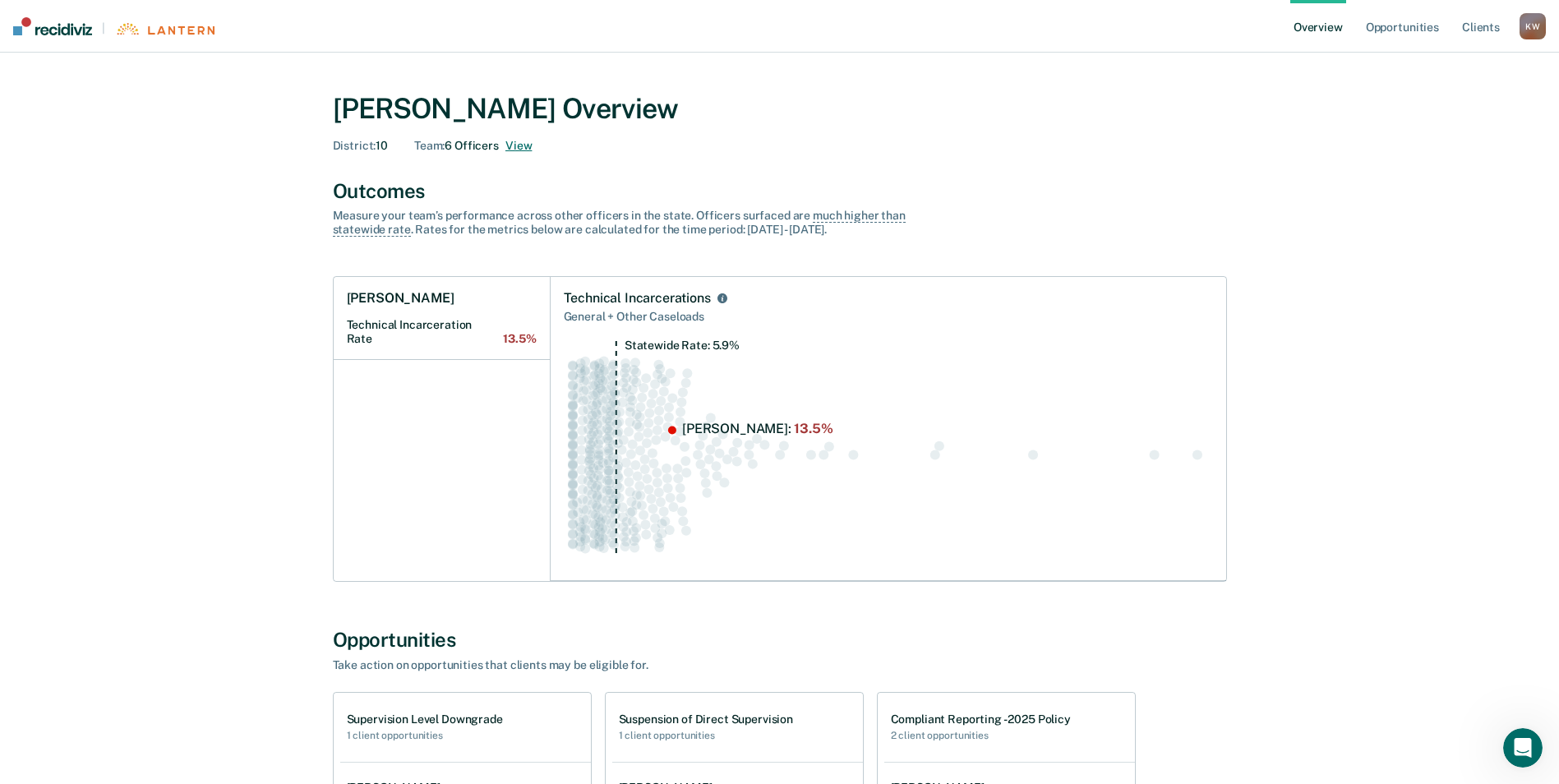
click at [517, 148] on button "View" at bounding box center [518, 146] width 26 height 14
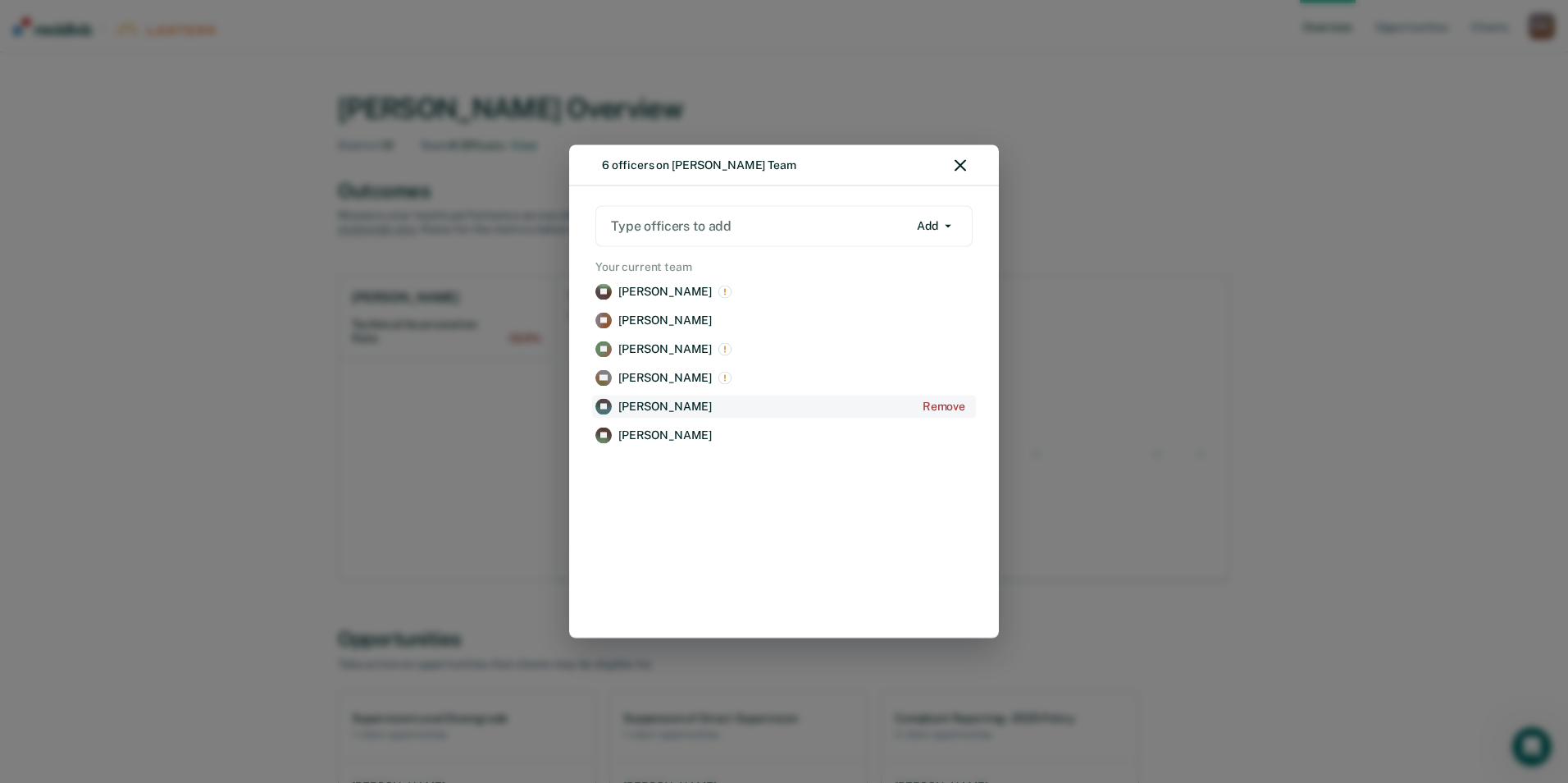
click at [639, 404] on p "[PERSON_NAME]" at bounding box center [665, 406] width 94 height 14
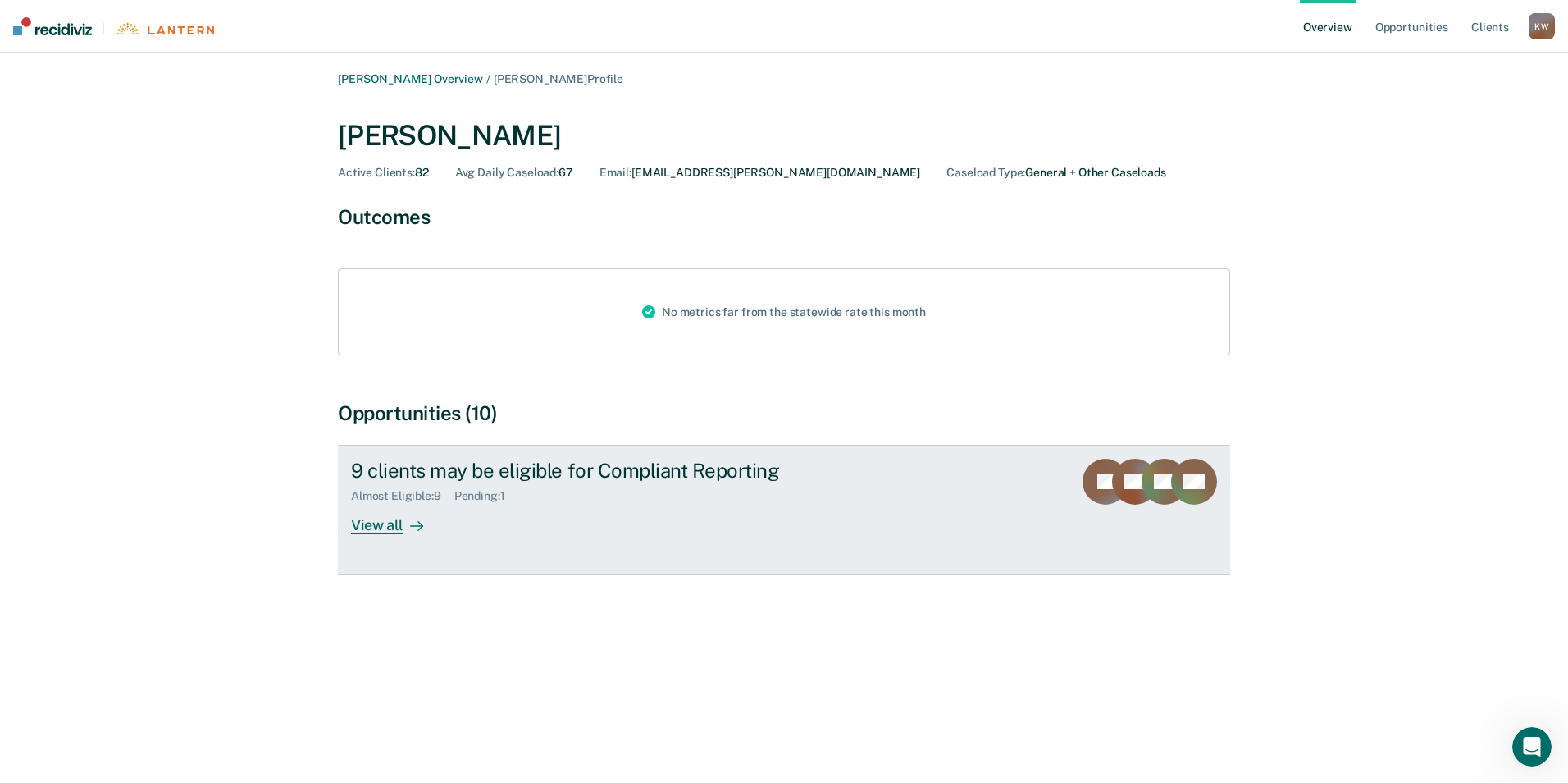
click at [372, 531] on div "View all" at bounding box center [397, 518] width 92 height 32
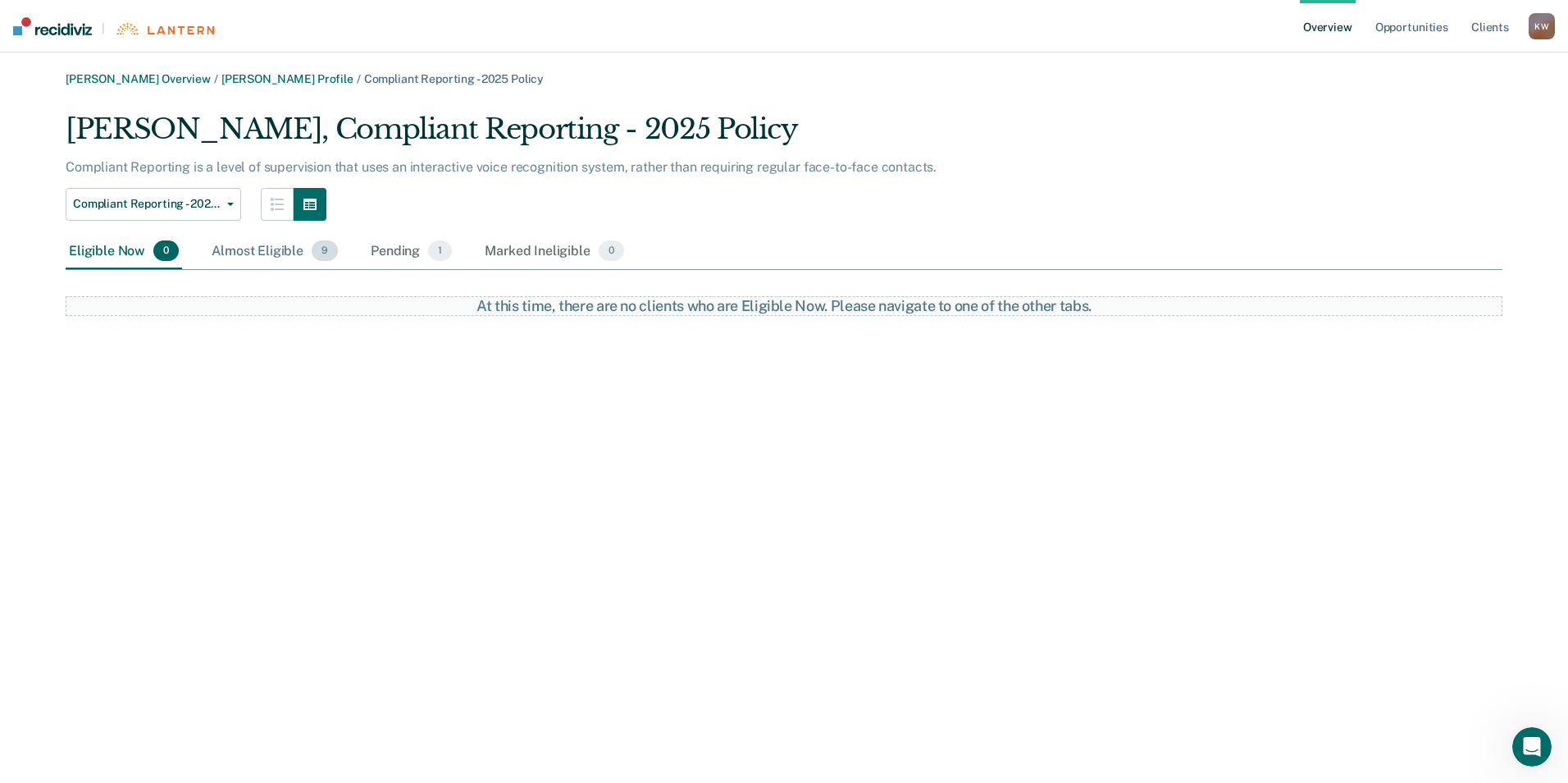
click at [259, 249] on div "Almost Eligible 9" at bounding box center [275, 252] width 133 height 36
